Goal: Information Seeking & Learning: Learn about a topic

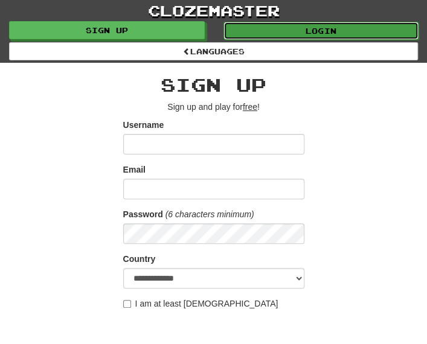
click at [331, 22] on link "Login" at bounding box center [321, 31] width 196 height 18
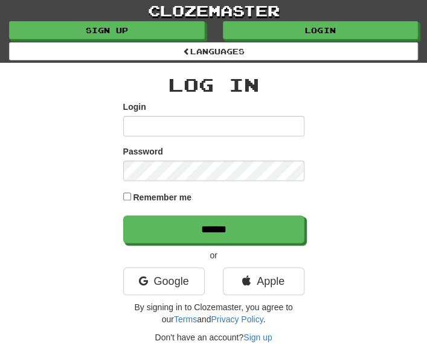
type input "**********"
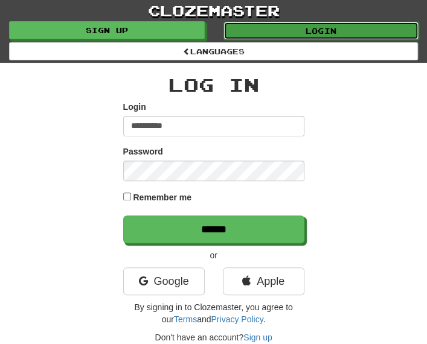
click at [353, 28] on link "Login" at bounding box center [321, 31] width 196 height 18
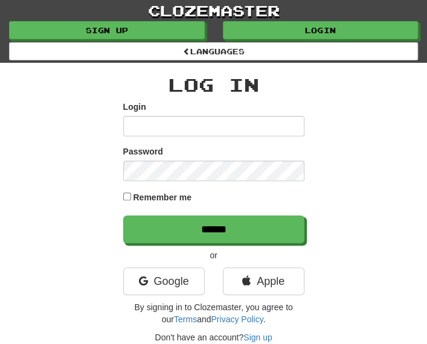
type input "**********"
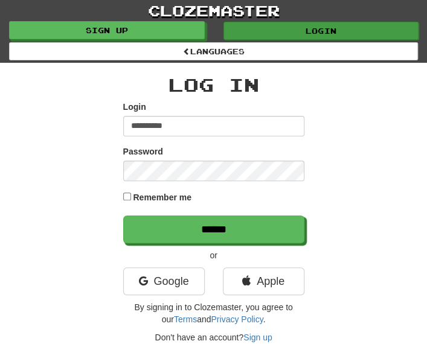
click at [353, 28] on link "Login" at bounding box center [321, 31] width 196 height 18
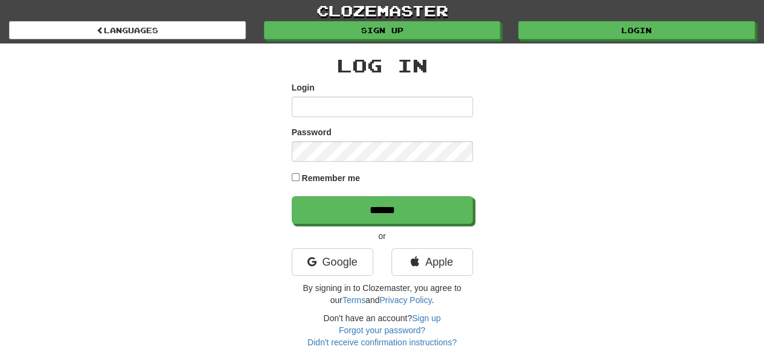
type input "**********"
click at [79, 290] on div "**********" at bounding box center [382, 195] width 707 height 305
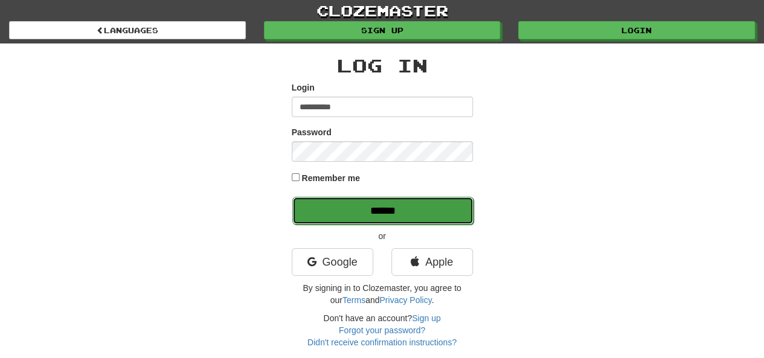
click at [417, 212] on input "******" at bounding box center [382, 211] width 181 height 28
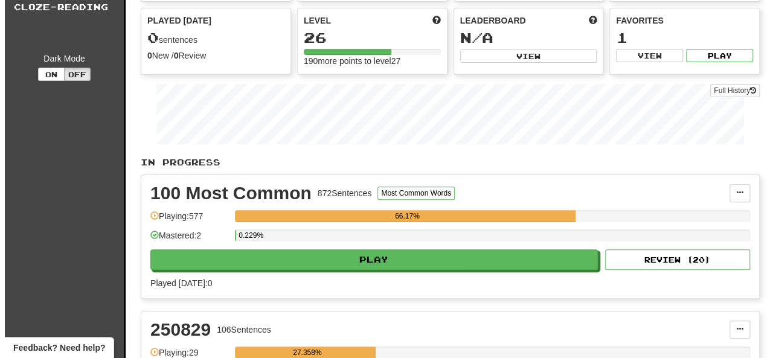
scroll to position [106, 0]
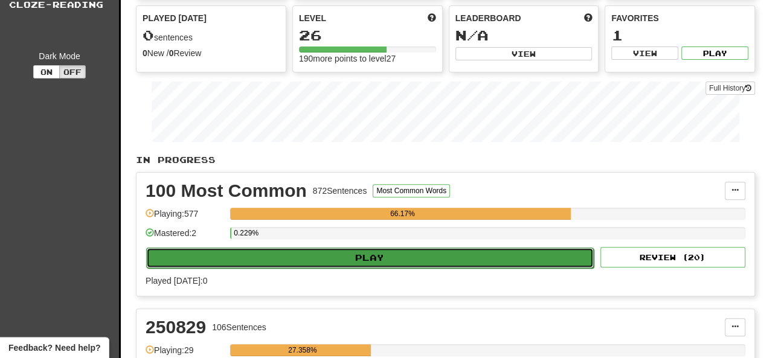
click at [433, 261] on button "Play" at bounding box center [370, 258] width 448 height 21
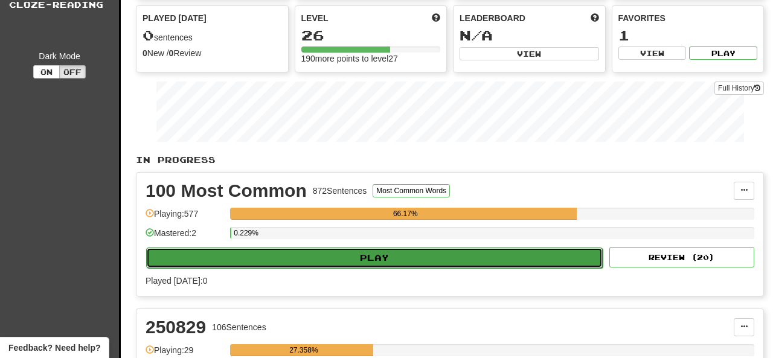
select select "**"
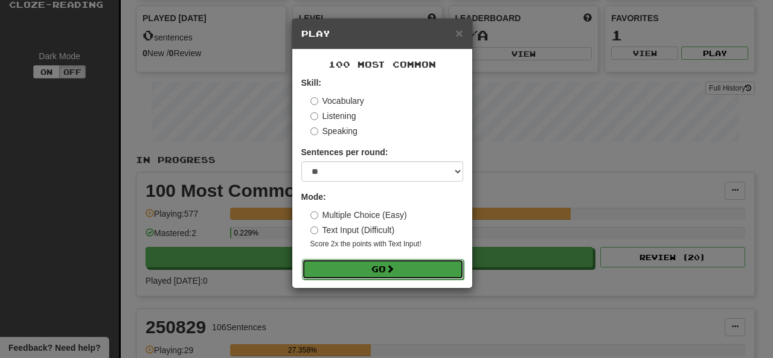
click at [424, 274] on button "Go" at bounding box center [383, 269] width 162 height 21
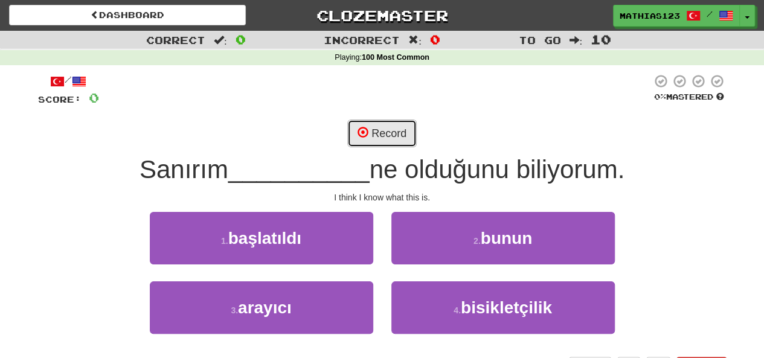
click at [387, 132] on button "Record" at bounding box center [381, 134] width 69 height 28
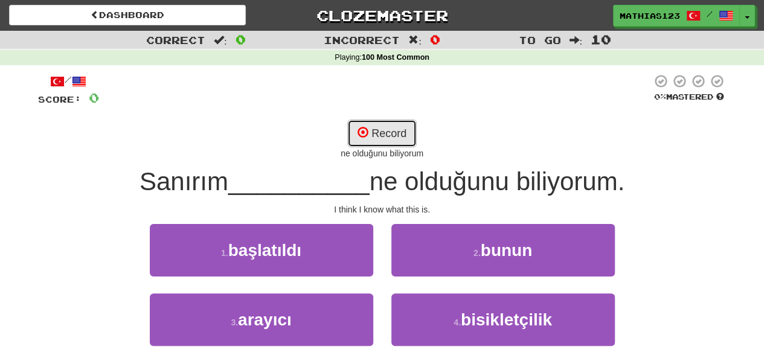
click at [385, 135] on button "Record" at bounding box center [381, 134] width 69 height 28
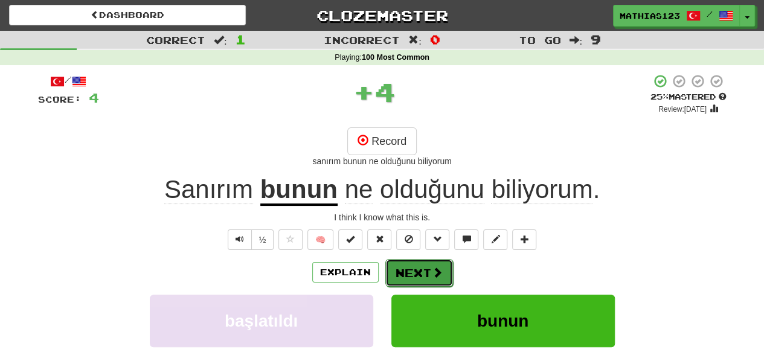
click at [425, 273] on button "Next" at bounding box center [419, 273] width 68 height 28
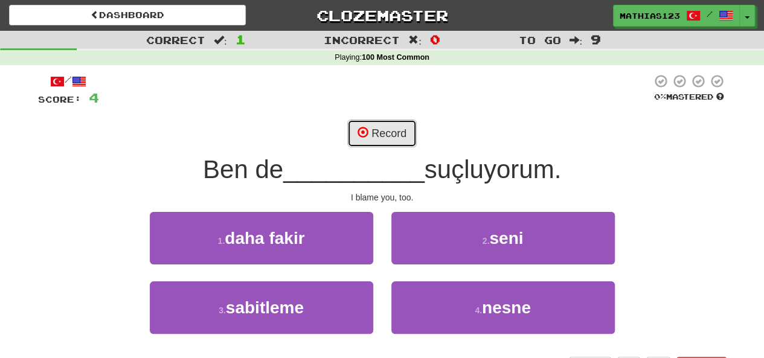
click at [390, 133] on button "Record" at bounding box center [381, 134] width 69 height 28
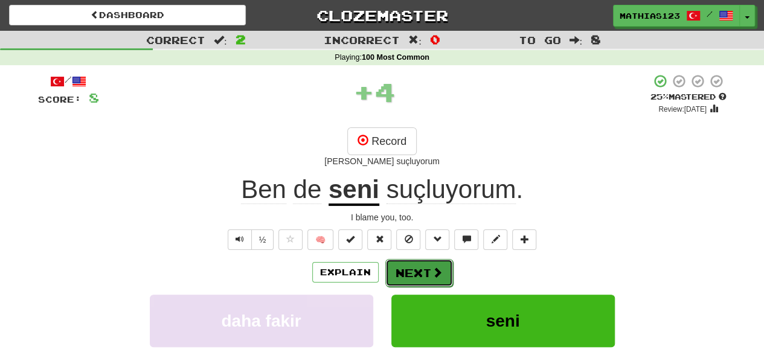
click at [426, 272] on button "Next" at bounding box center [419, 273] width 68 height 28
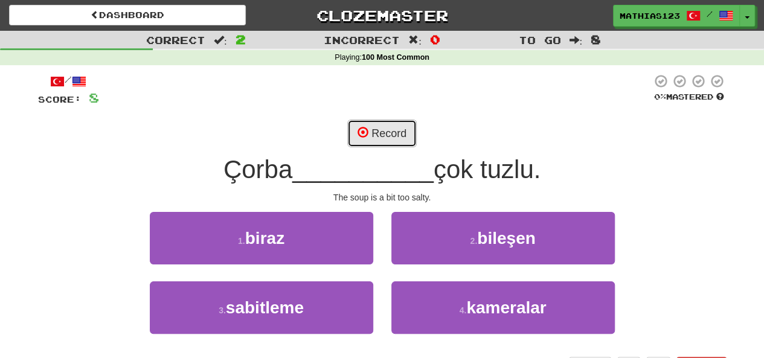
click at [395, 135] on button "Record" at bounding box center [381, 134] width 69 height 28
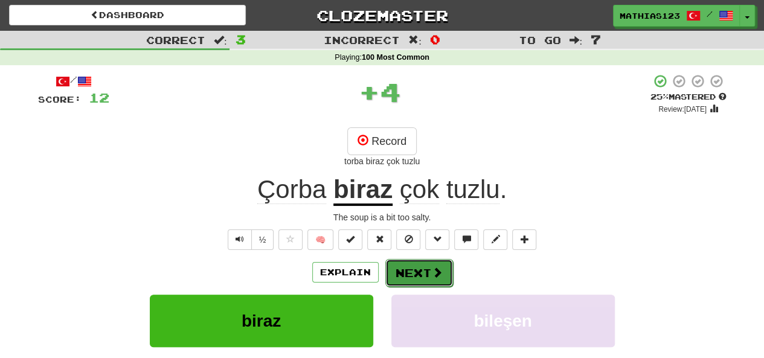
click at [428, 277] on button "Next" at bounding box center [419, 273] width 68 height 28
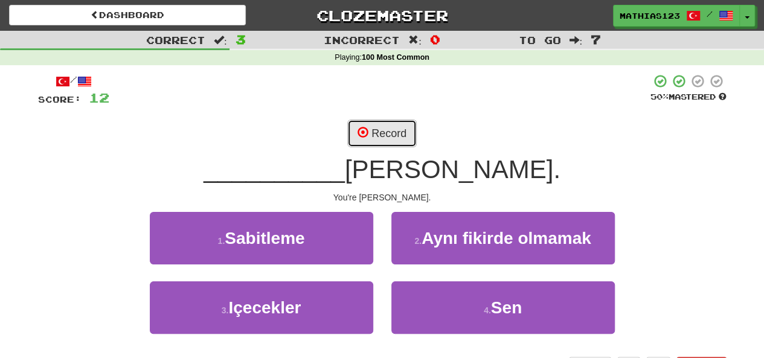
click at [384, 134] on button "Record" at bounding box center [381, 134] width 69 height 28
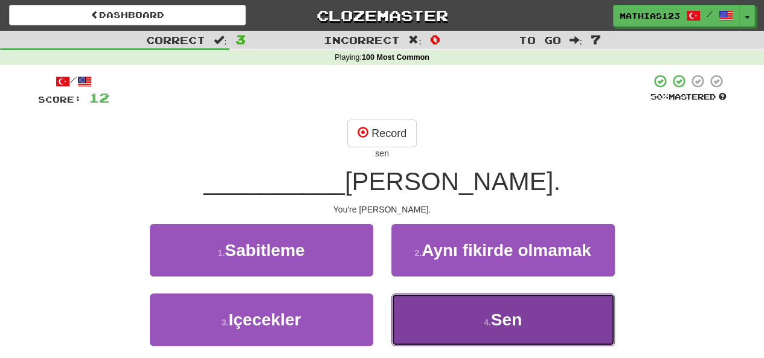
click at [499, 320] on span "Sen" at bounding box center [506, 319] width 31 height 19
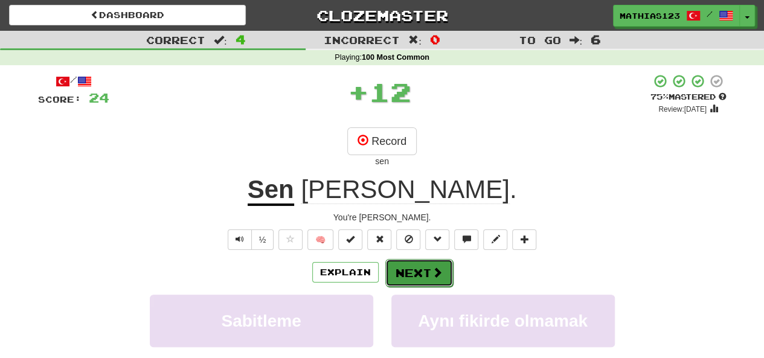
click at [432, 273] on span at bounding box center [437, 272] width 11 height 11
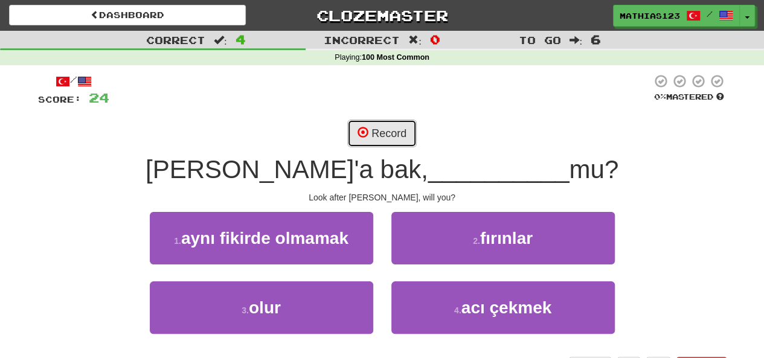
click at [390, 134] on button "Record" at bounding box center [381, 134] width 69 height 28
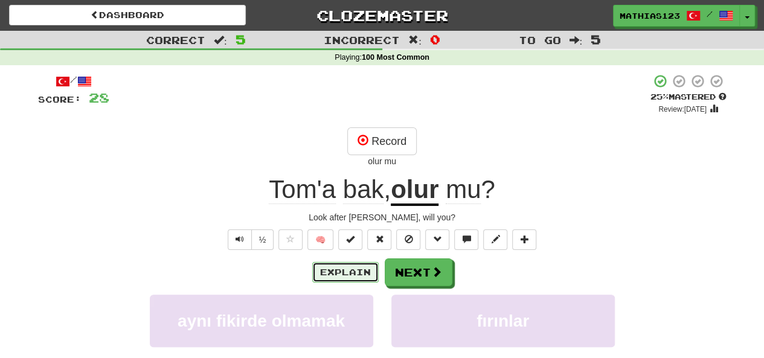
click at [353, 274] on button "Explain" at bounding box center [345, 272] width 66 height 21
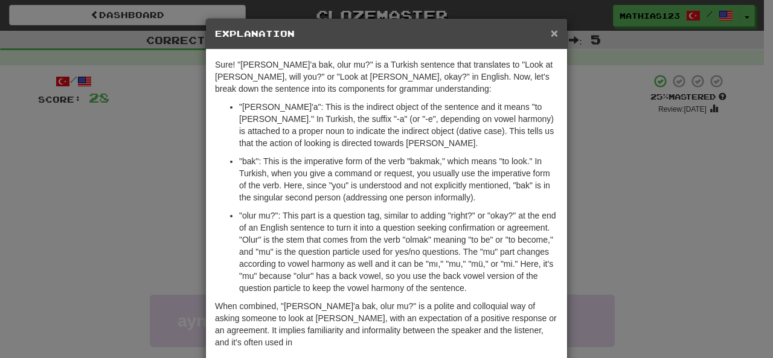
click at [552, 36] on span "×" at bounding box center [554, 33] width 7 height 14
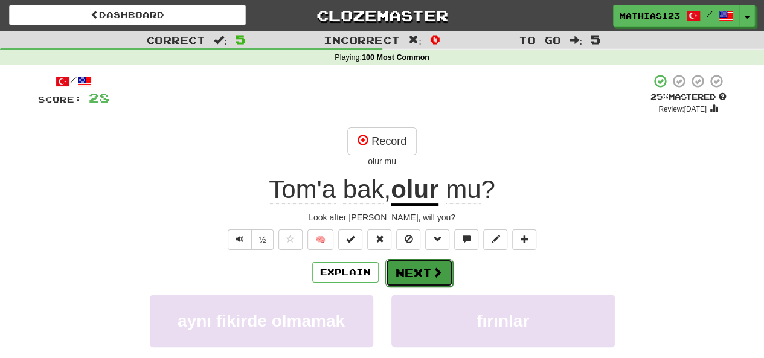
click at [419, 274] on button "Next" at bounding box center [419, 273] width 68 height 28
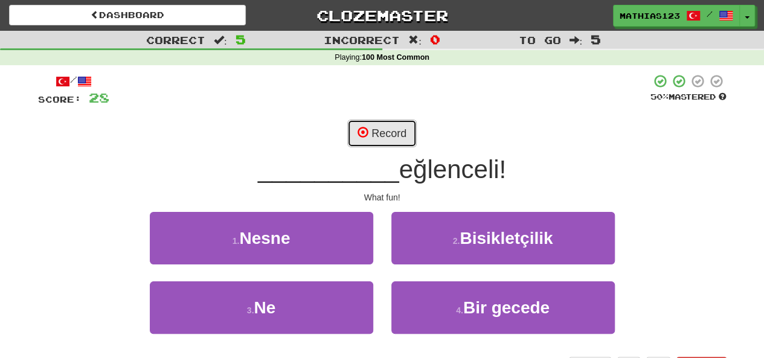
click at [384, 135] on button "Record" at bounding box center [381, 134] width 69 height 28
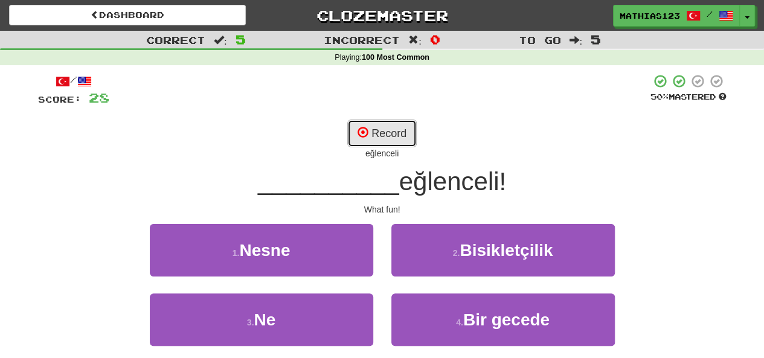
click at [386, 135] on button "Record" at bounding box center [381, 134] width 69 height 28
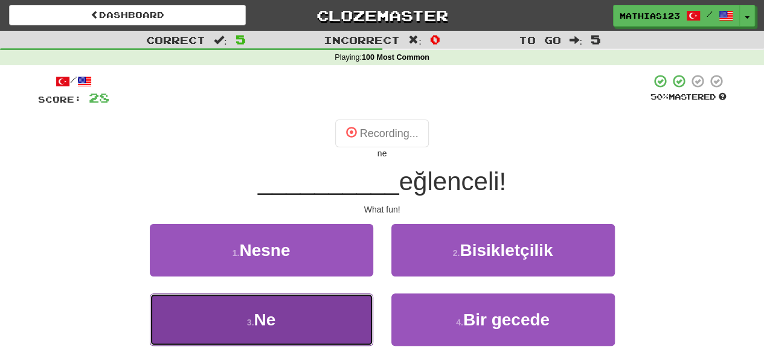
click at [307, 321] on button "3 . Ne" at bounding box center [261, 320] width 223 height 53
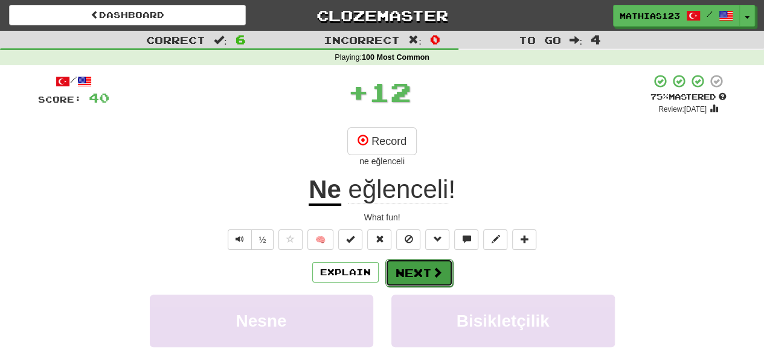
click at [418, 275] on button "Next" at bounding box center [419, 273] width 68 height 28
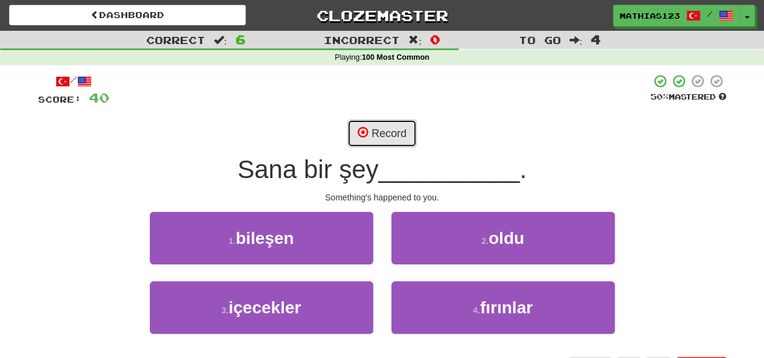
click at [394, 125] on button "Record" at bounding box center [381, 134] width 69 height 28
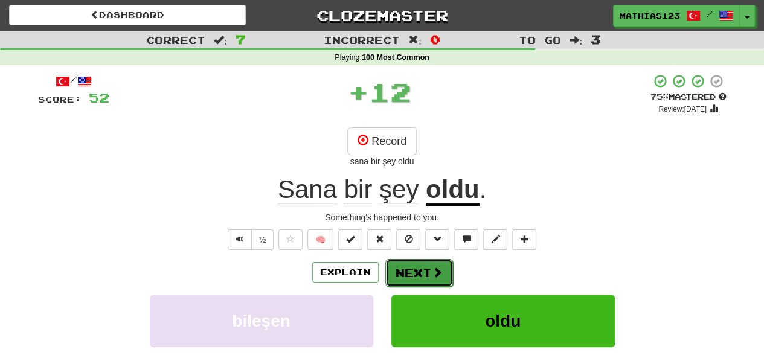
click at [436, 274] on span at bounding box center [437, 272] width 11 height 11
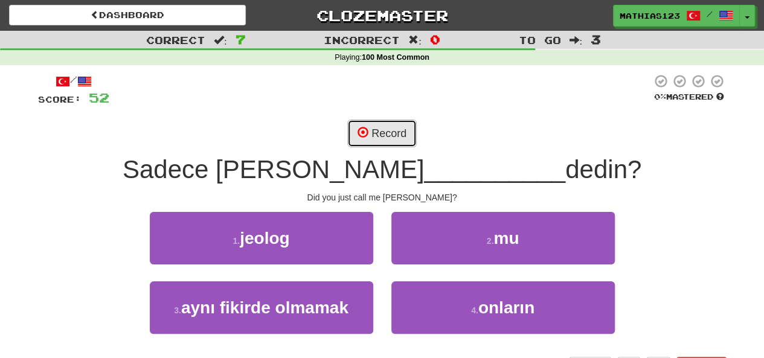
click at [394, 133] on button "Record" at bounding box center [381, 134] width 69 height 28
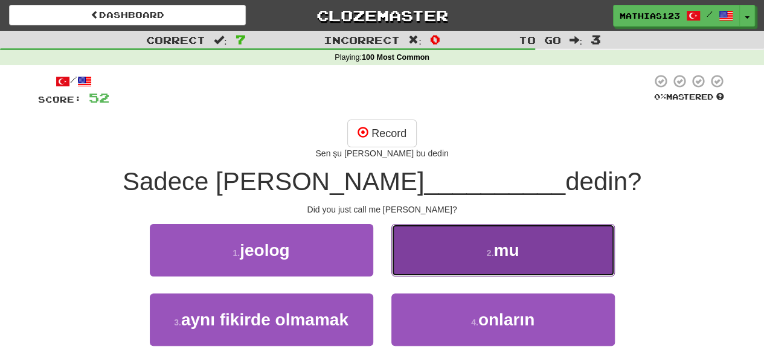
click at [499, 257] on span "mu" at bounding box center [506, 250] width 25 height 19
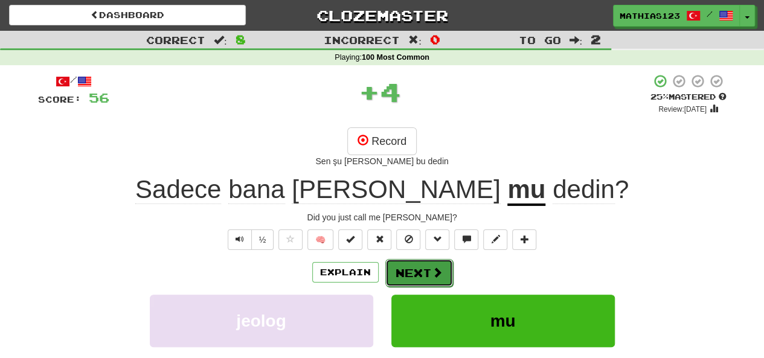
click at [439, 271] on span at bounding box center [437, 272] width 11 height 11
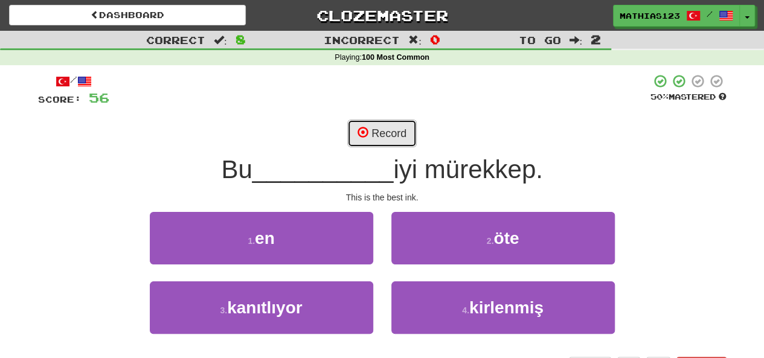
click at [393, 131] on button "Record" at bounding box center [381, 134] width 69 height 28
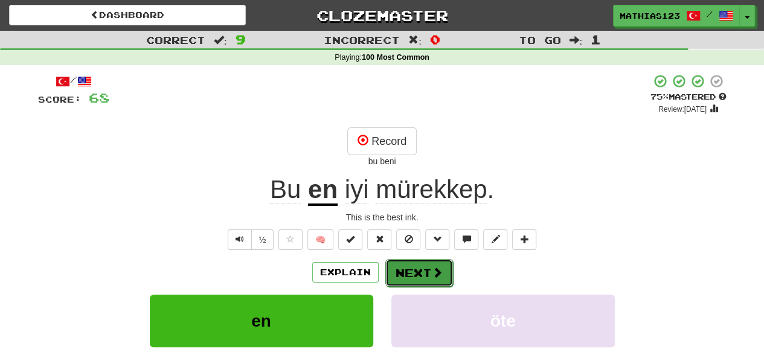
click at [432, 275] on span at bounding box center [437, 272] width 11 height 11
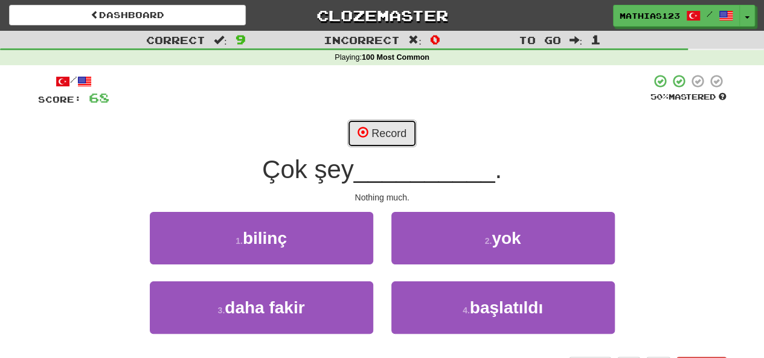
click at [399, 132] on button "Record" at bounding box center [381, 134] width 69 height 28
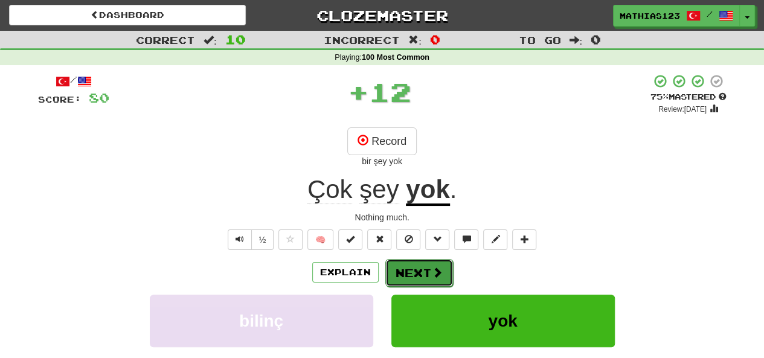
click at [434, 271] on span at bounding box center [437, 272] width 11 height 11
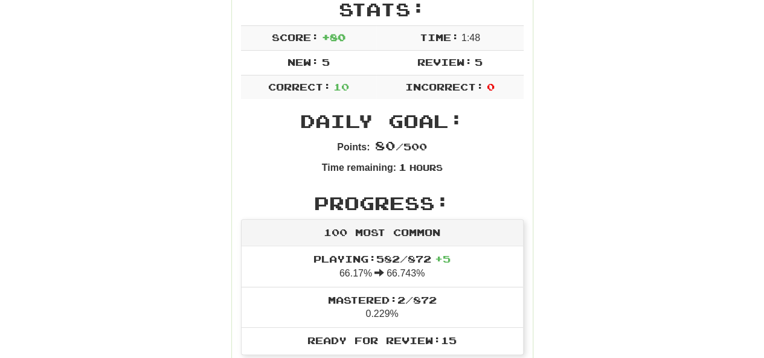
scroll to position [188, 0]
